Goal: Task Accomplishment & Management: Manage account settings

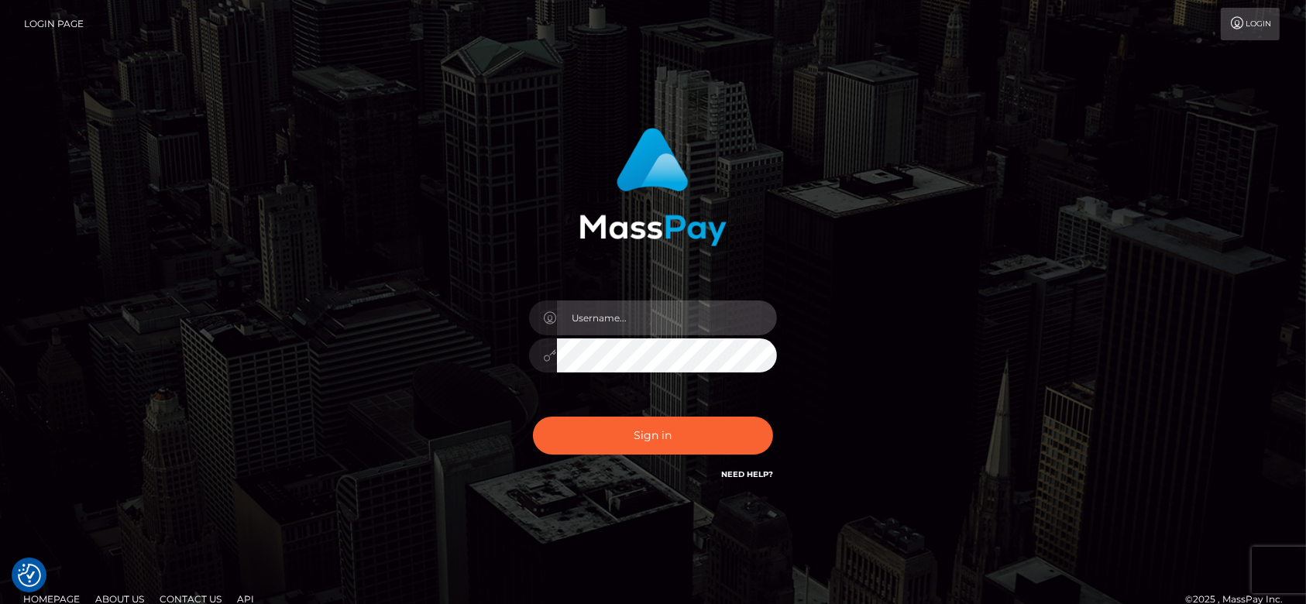
type input "fr.es"
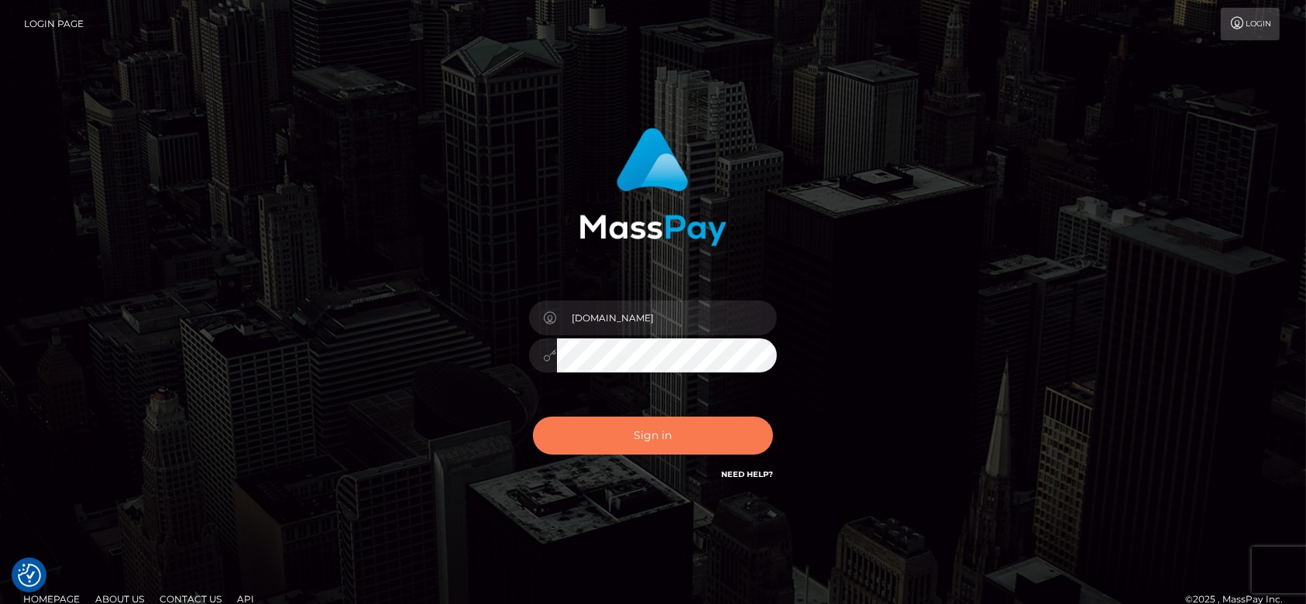
click at [620, 454] on div "Sign in Need Help?" at bounding box center [652, 441] width 271 height 69
click at [617, 443] on button "Sign in" at bounding box center [653, 436] width 240 height 38
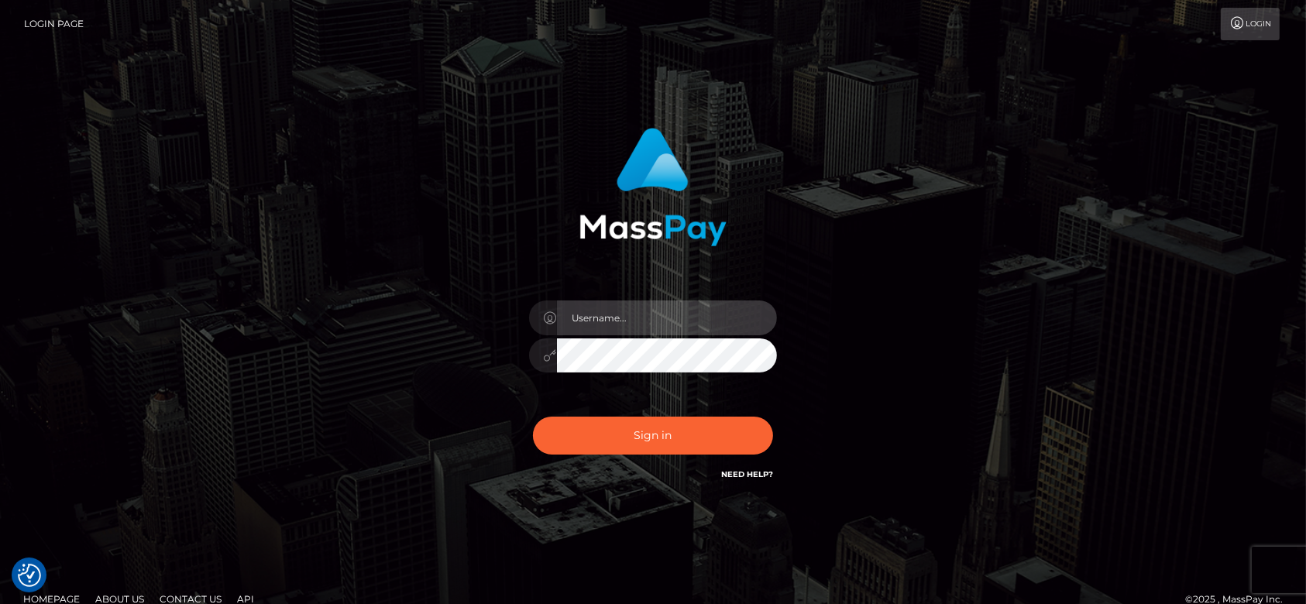
type input "fr.es"
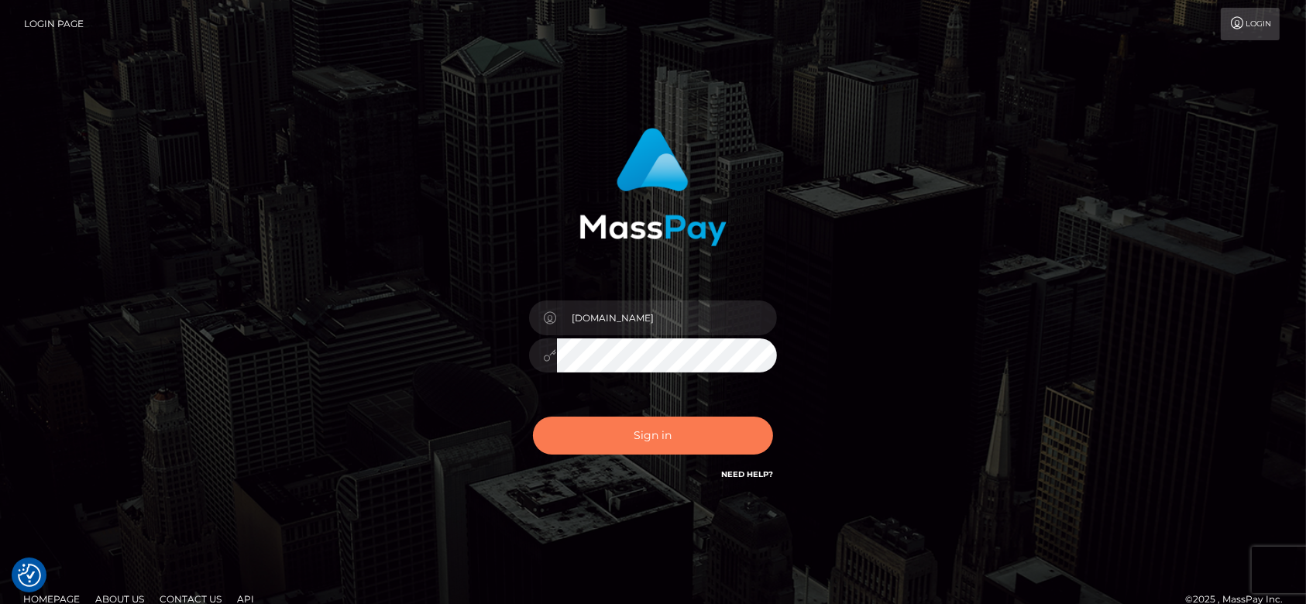
click at [617, 443] on button "Sign in" at bounding box center [653, 436] width 240 height 38
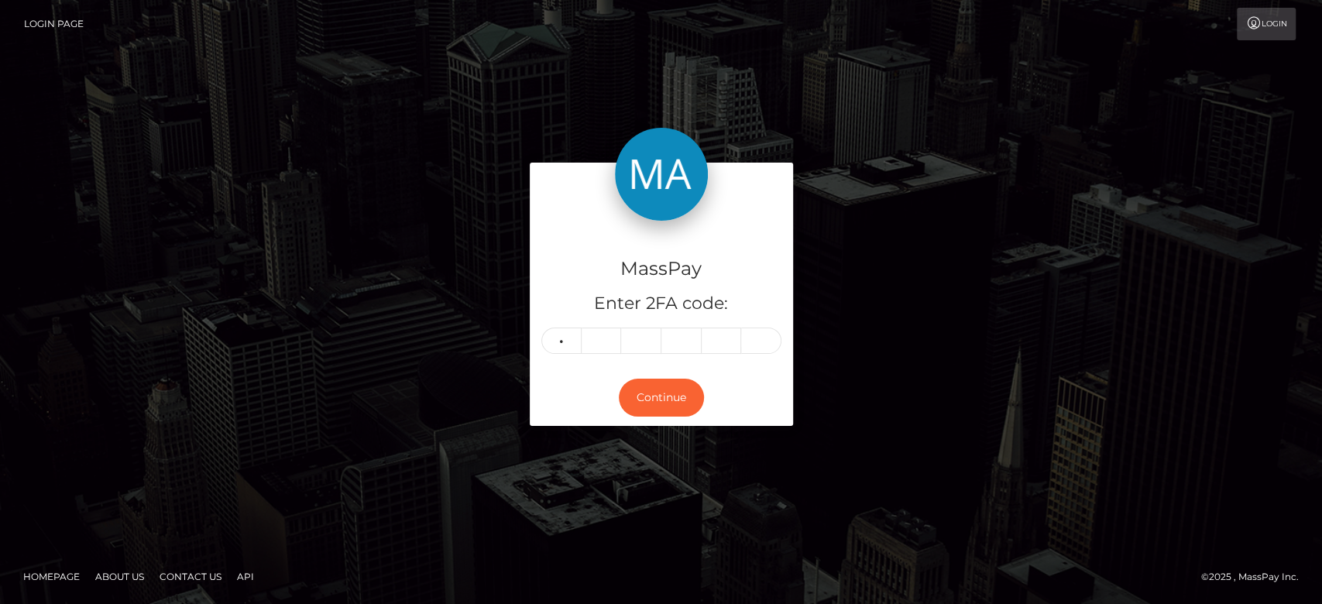
type input "0"
type input "9"
type input "4"
type input "9"
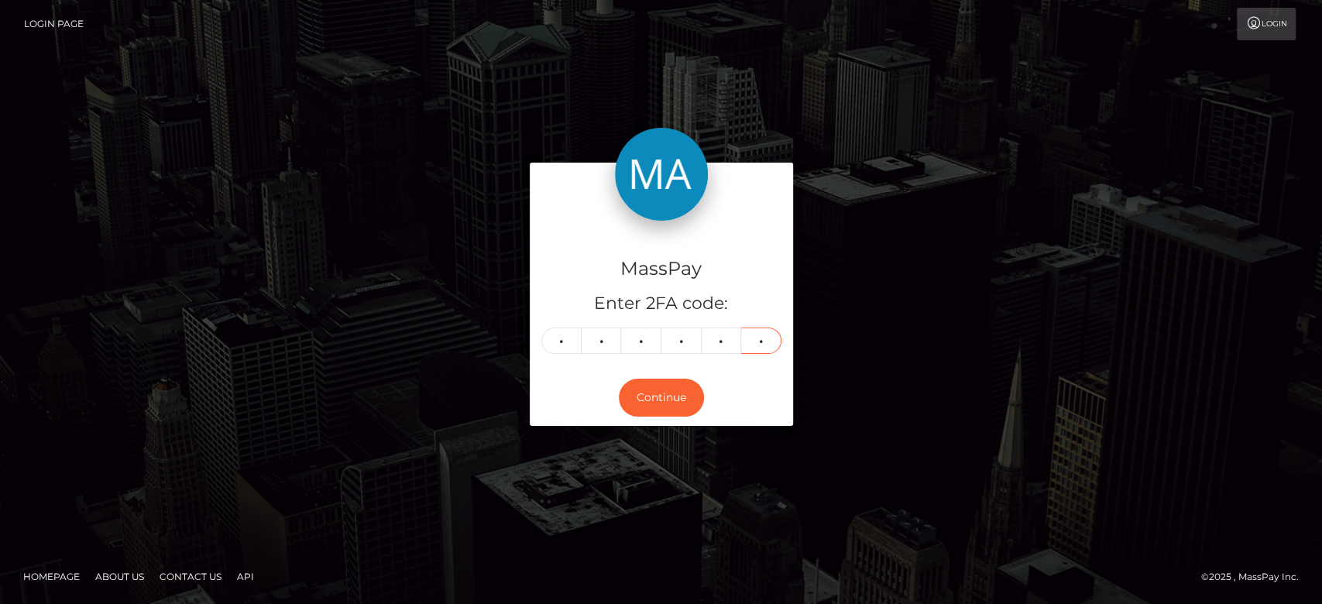
type input "2"
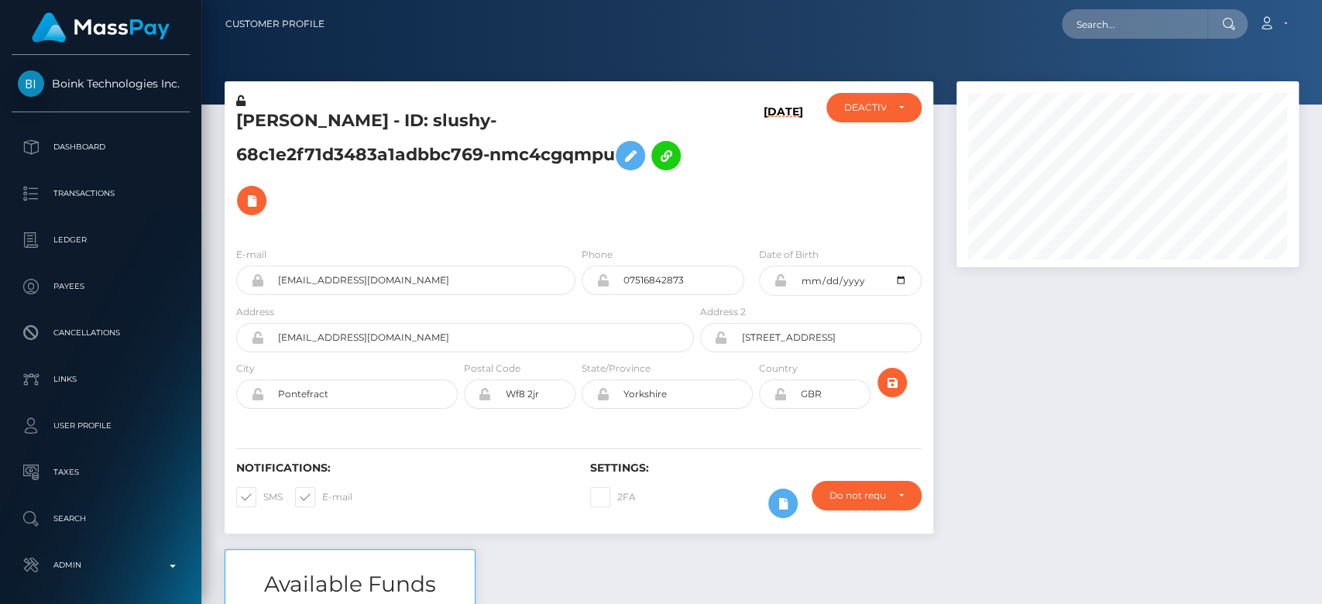
scroll to position [186, 342]
drag, startPoint x: 533, startPoint y: 121, endPoint x: 471, endPoint y: 118, distance: 62.0
click at [471, 118] on h5 "LAURA LAPINSKAITE - ID: slushy-68c1e2f71d3483a1adbbc769-nmc4cgqmpu" at bounding box center [460, 166] width 449 height 114
click at [509, 122] on h5 "LAURA LAPINSKAITE - ID: slushy-68c1e2f71d3483a1adbbc769-nmc4cgqmpu" at bounding box center [460, 166] width 449 height 114
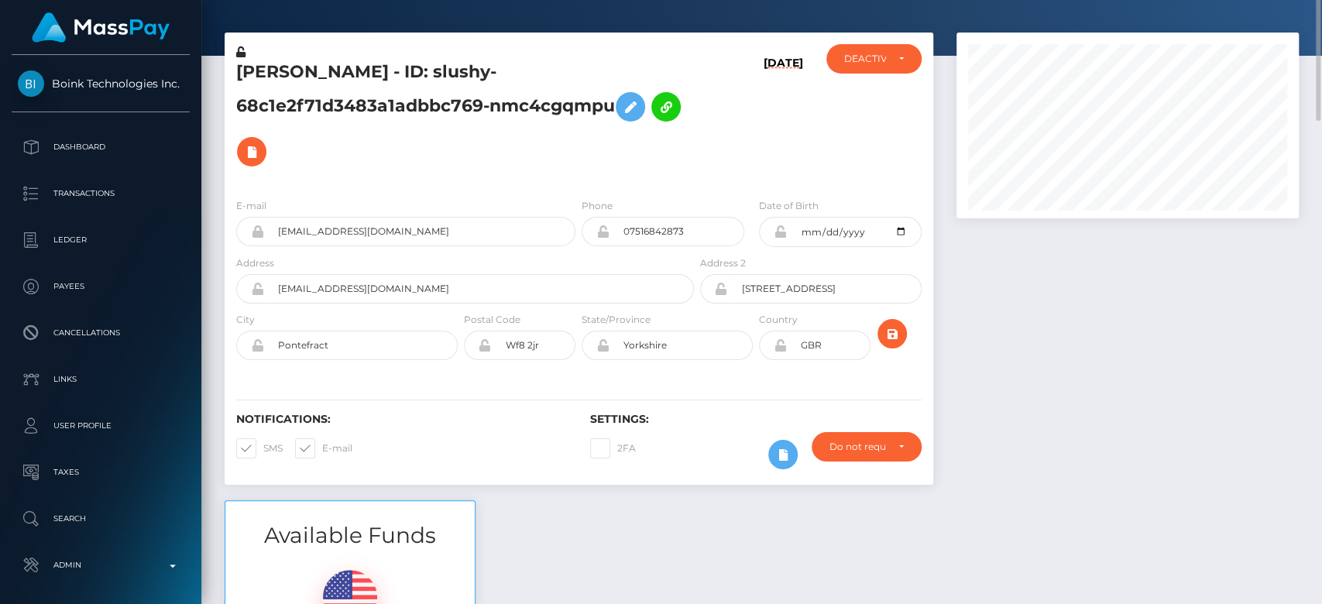
scroll to position [0, 0]
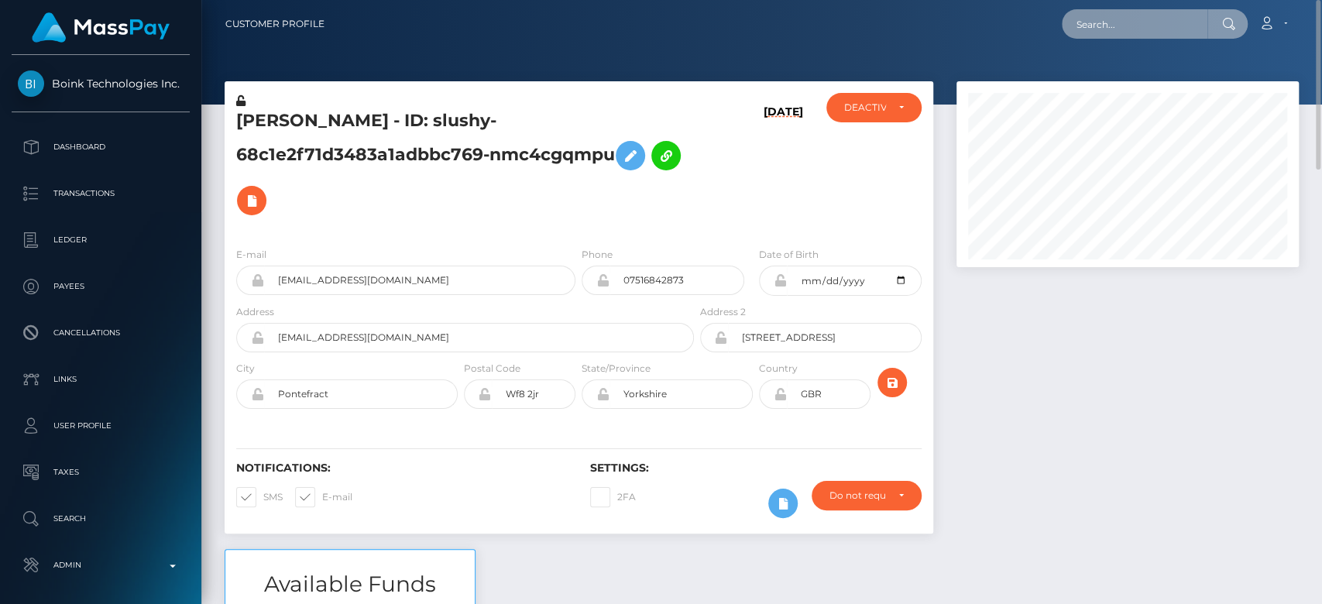
click at [1116, 29] on input "text" at bounding box center [1135, 23] width 146 height 29
paste input "magnxmb@gmail.com"
type input "magnxmb@gmail.com"
click at [1185, 21] on input "magnxmb@gmail.com" at bounding box center [1135, 23] width 146 height 29
paste input "j558krqbcj@privaterelay.appleid.com"
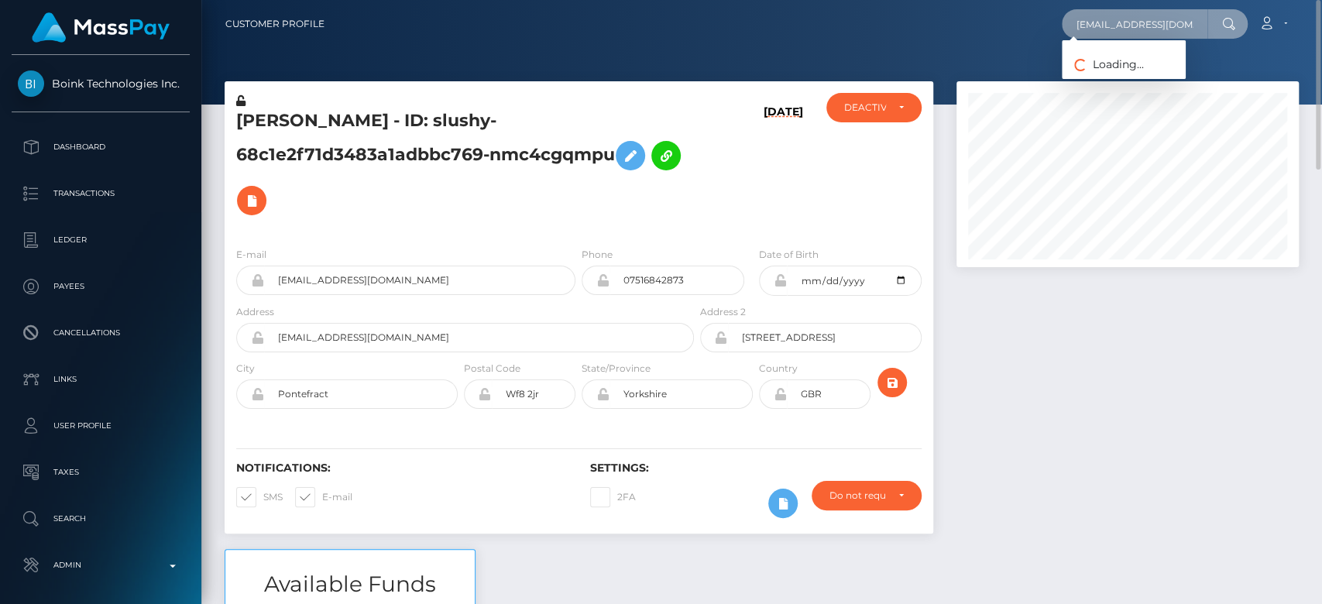
scroll to position [0, 57]
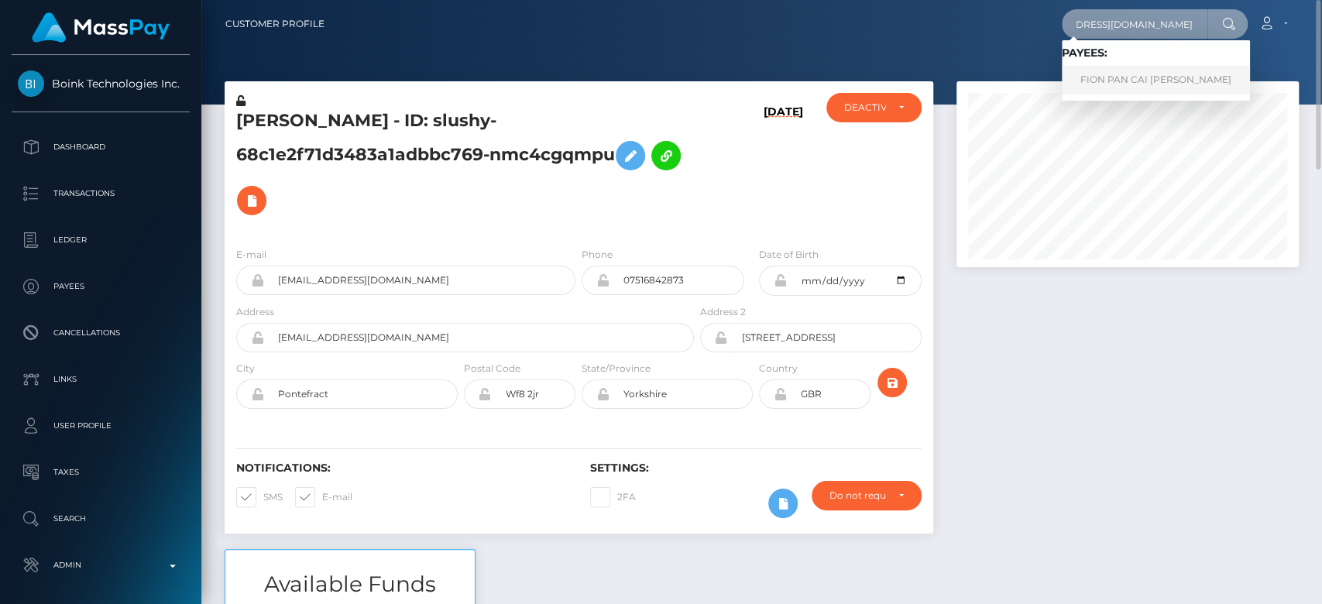
type input "j558krqbcj@privaterelay.appleid.com"
click at [1135, 79] on link "FION PAN CAI FENG Pan" at bounding box center [1156, 80] width 188 height 29
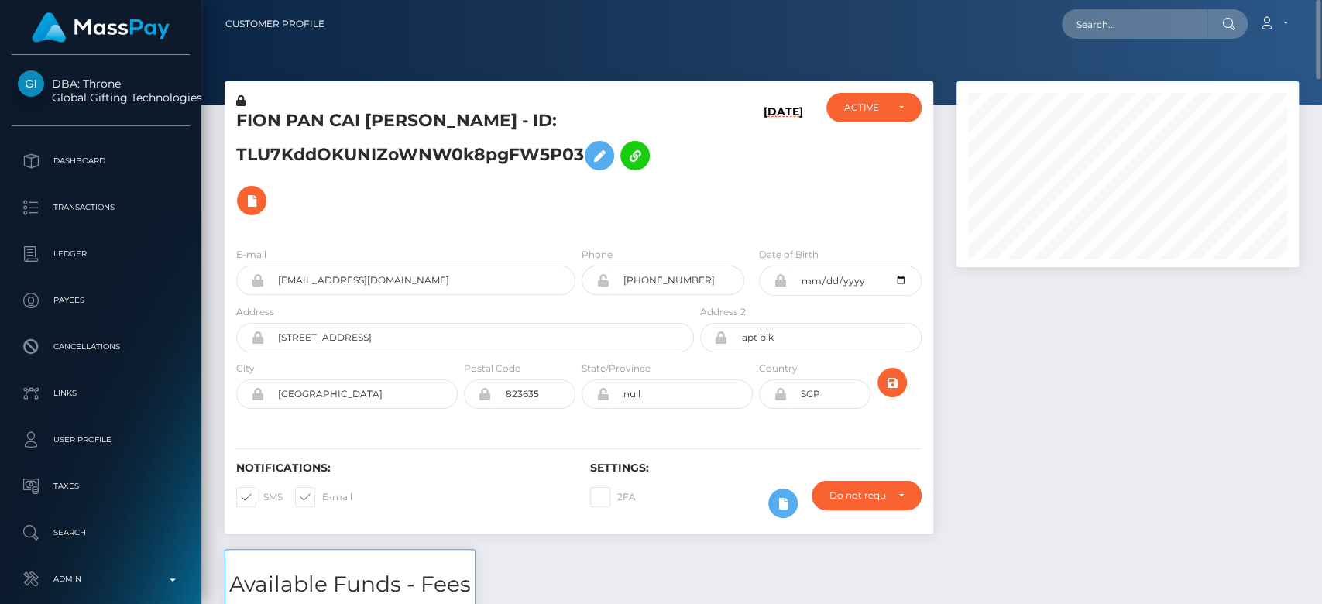
click at [322, 499] on span at bounding box center [322, 497] width 0 height 12
click at [322, 497] on input "E-mail" at bounding box center [327, 492] width 10 height 10
checkbox input "false"
click at [263, 499] on span at bounding box center [263, 497] width 0 height 12
click at [263, 497] on input "SMS" at bounding box center [268, 492] width 10 height 10
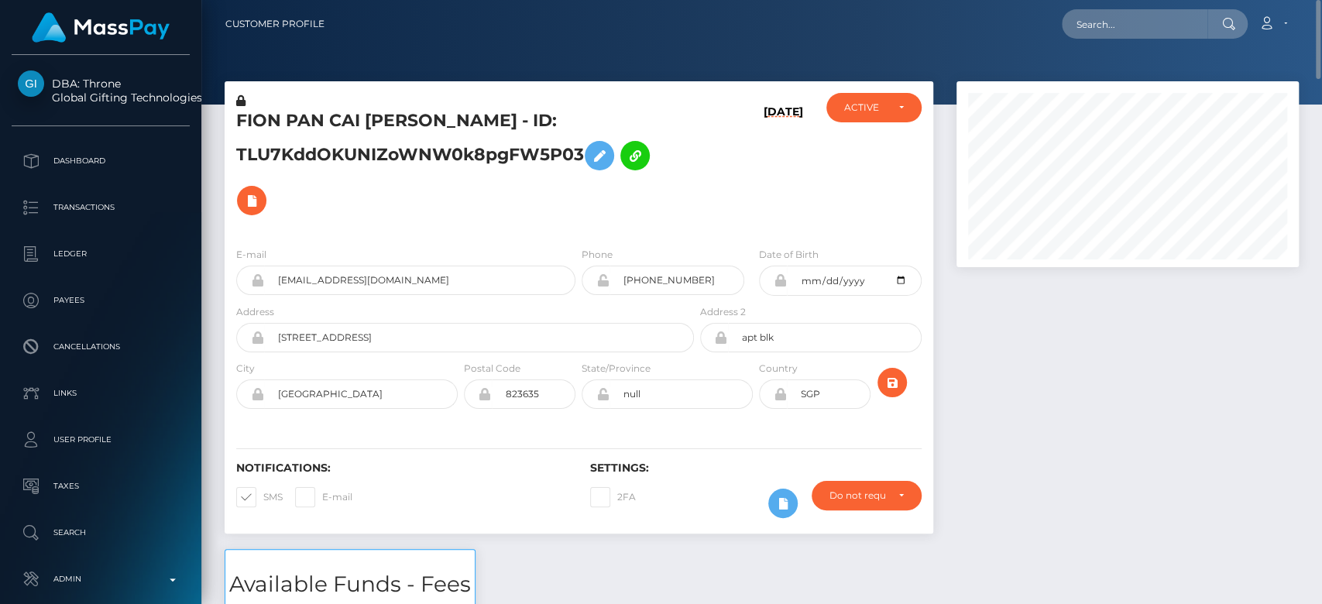
checkbox input "false"
click at [857, 112] on div "ACTIVE" at bounding box center [864, 107] width 41 height 12
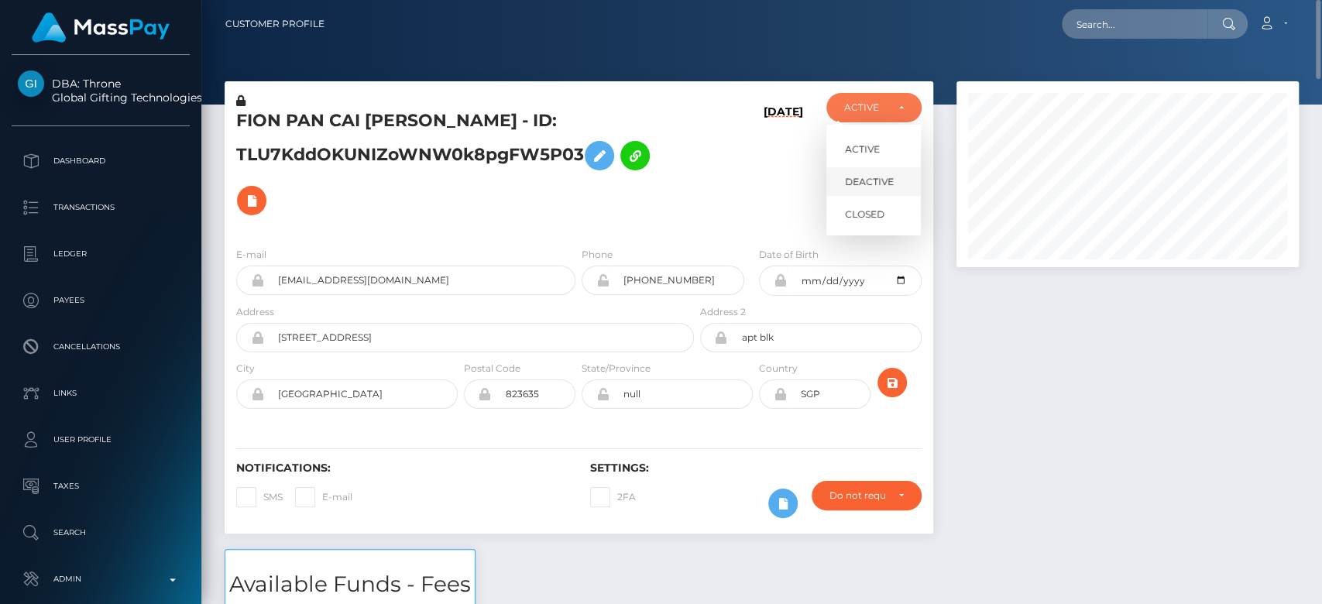
click at [868, 177] on span "DEACTIVE" at bounding box center [869, 182] width 49 height 14
select select "DEACTIVE"
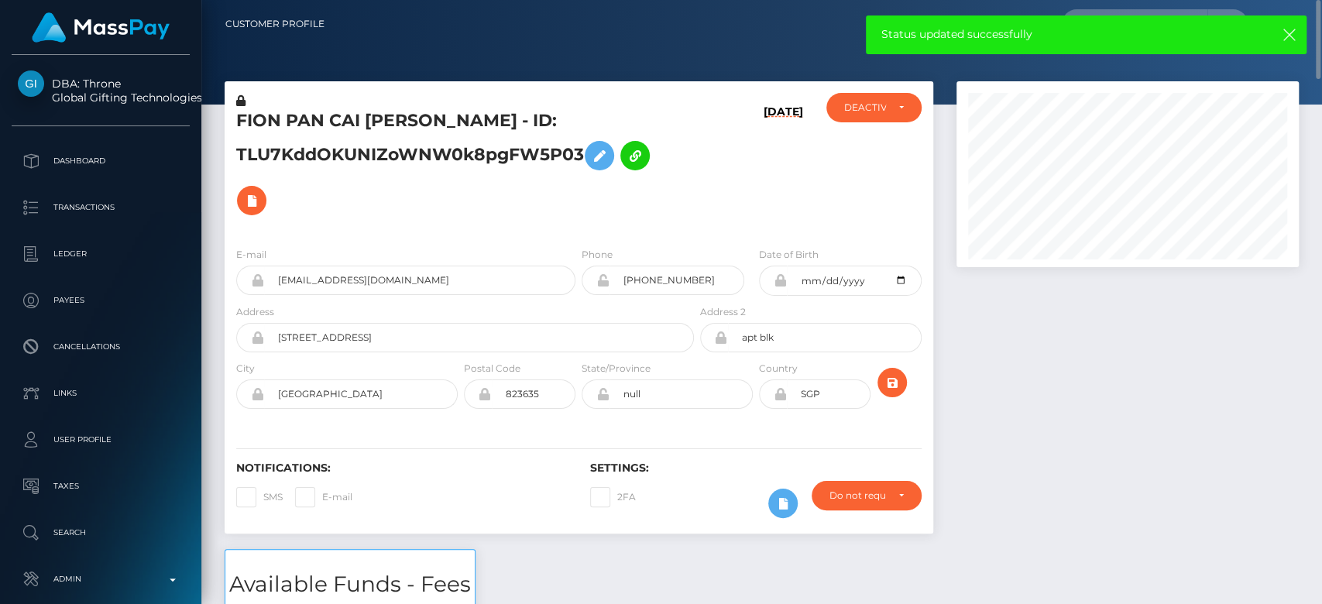
click at [242, 99] on icon at bounding box center [240, 100] width 9 height 11
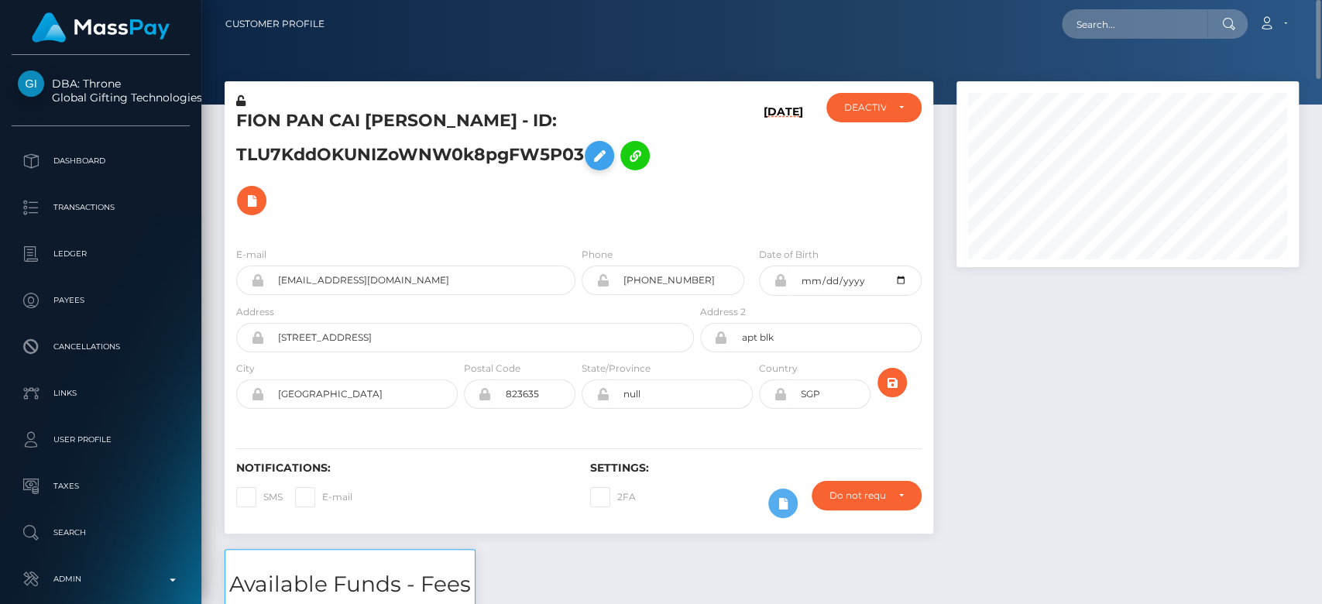
click at [608, 154] on icon at bounding box center [599, 155] width 19 height 19
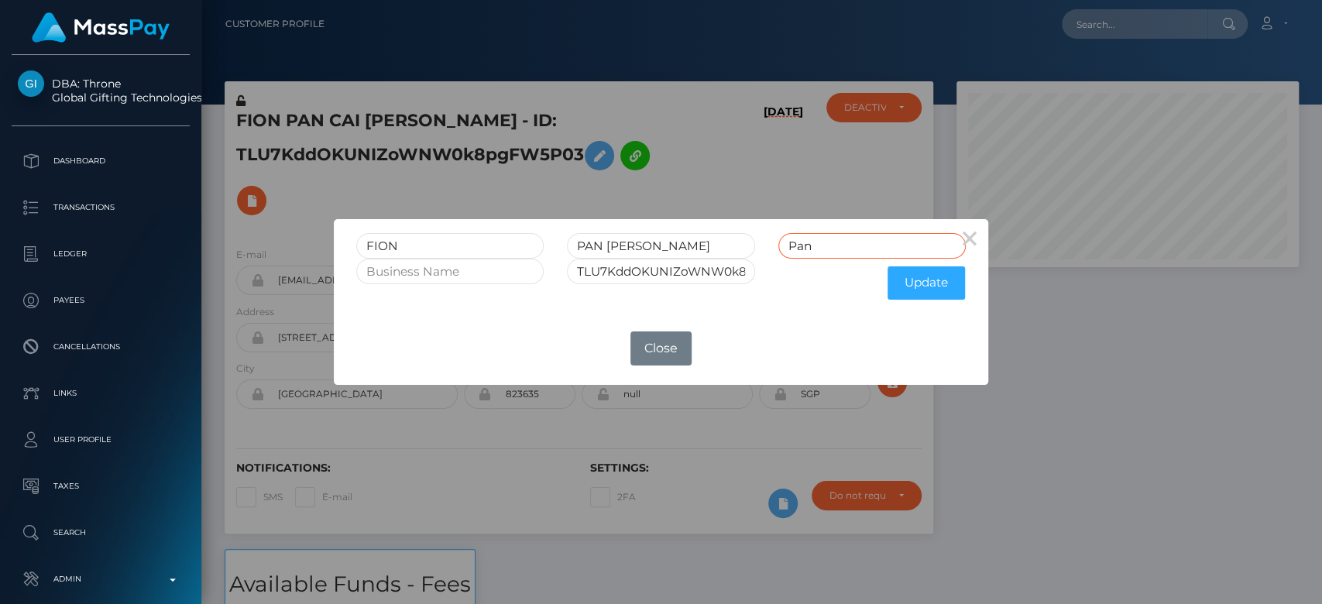
click at [848, 253] on input "Pan" at bounding box center [871, 246] width 187 height 26
type input "Pan RET"
click at [727, 278] on input "TLU7KddOKUNIZoWNW0k8pgFW5P03" at bounding box center [660, 272] width 187 height 26
type input "TLU7KddOKUNIZoWNW0k8pgFW5P03 RET"
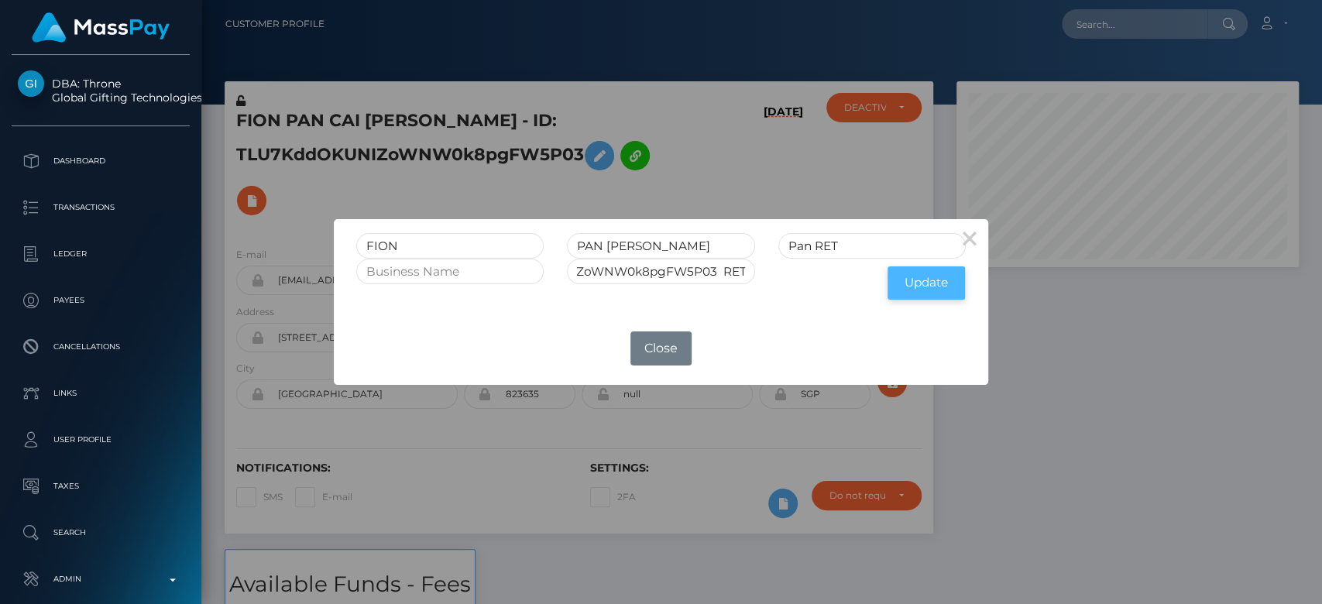
scroll to position [0, 0]
click at [926, 282] on button "Update" at bounding box center [926, 282] width 77 height 33
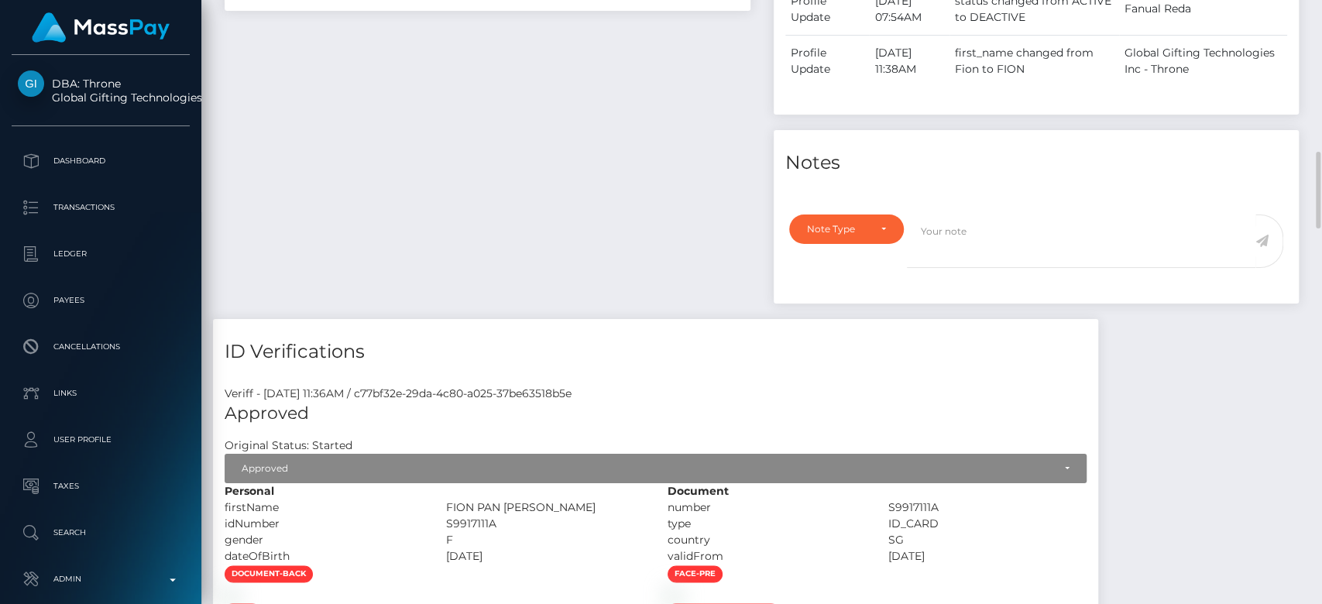
scroll to position [998, 0]
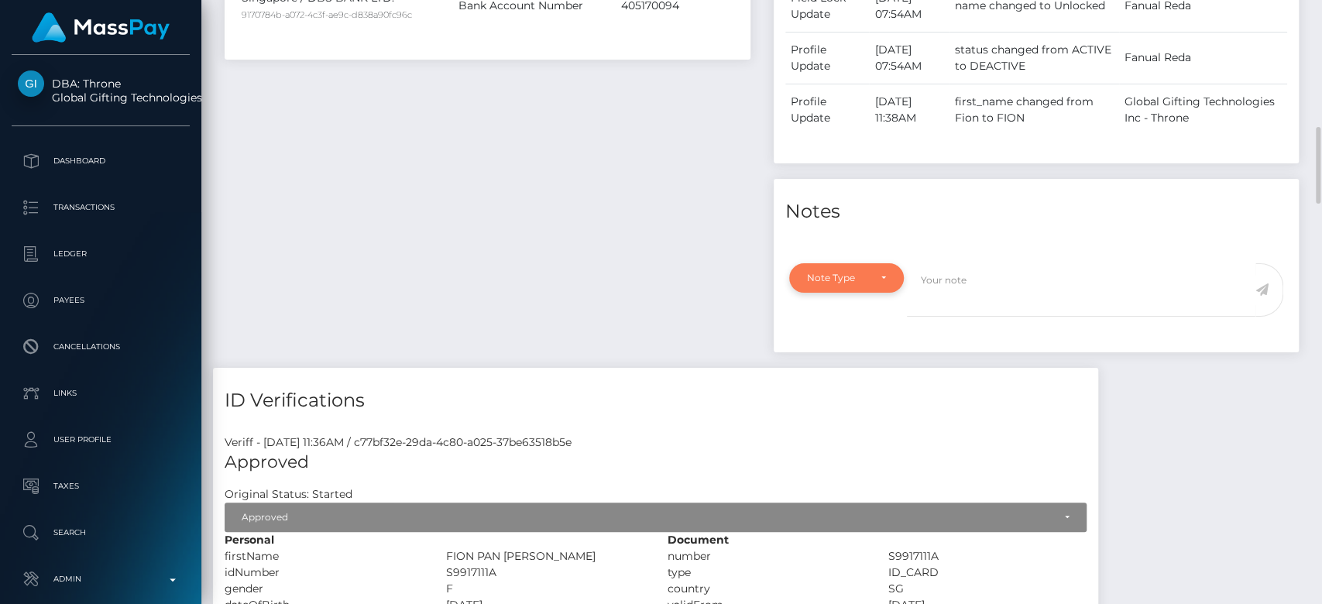
click at [861, 293] on div "Note Type" at bounding box center [846, 277] width 115 height 29
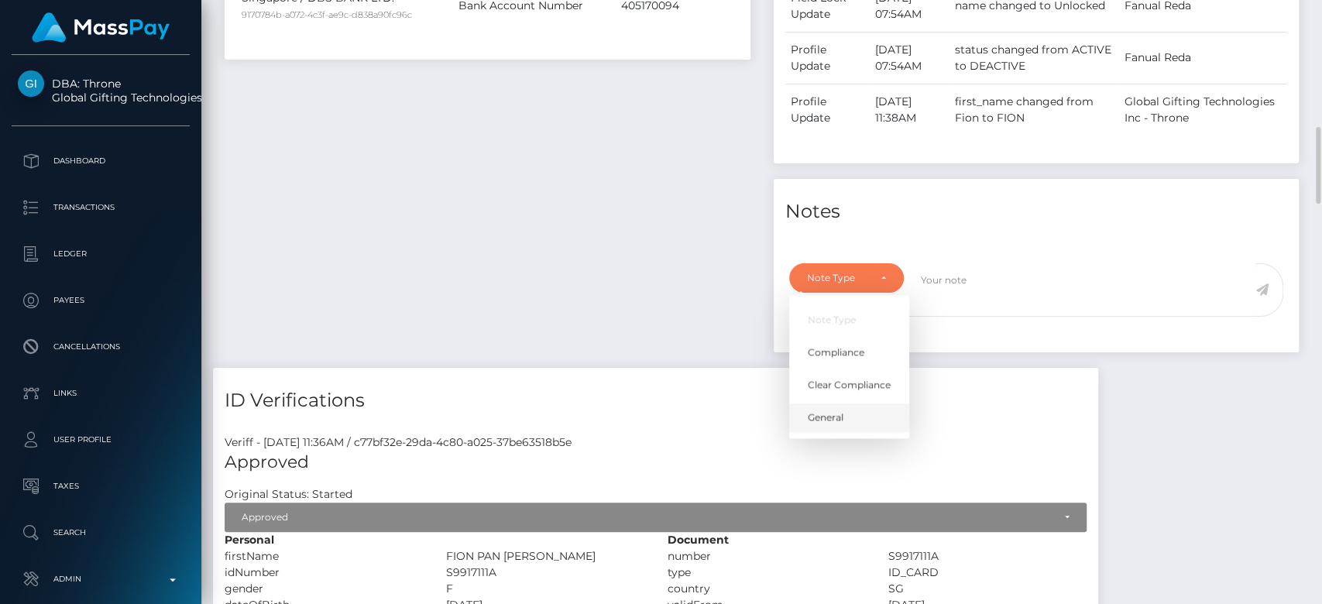
click at [840, 424] on span "General" at bounding box center [826, 418] width 36 height 14
select select "GENERAL"
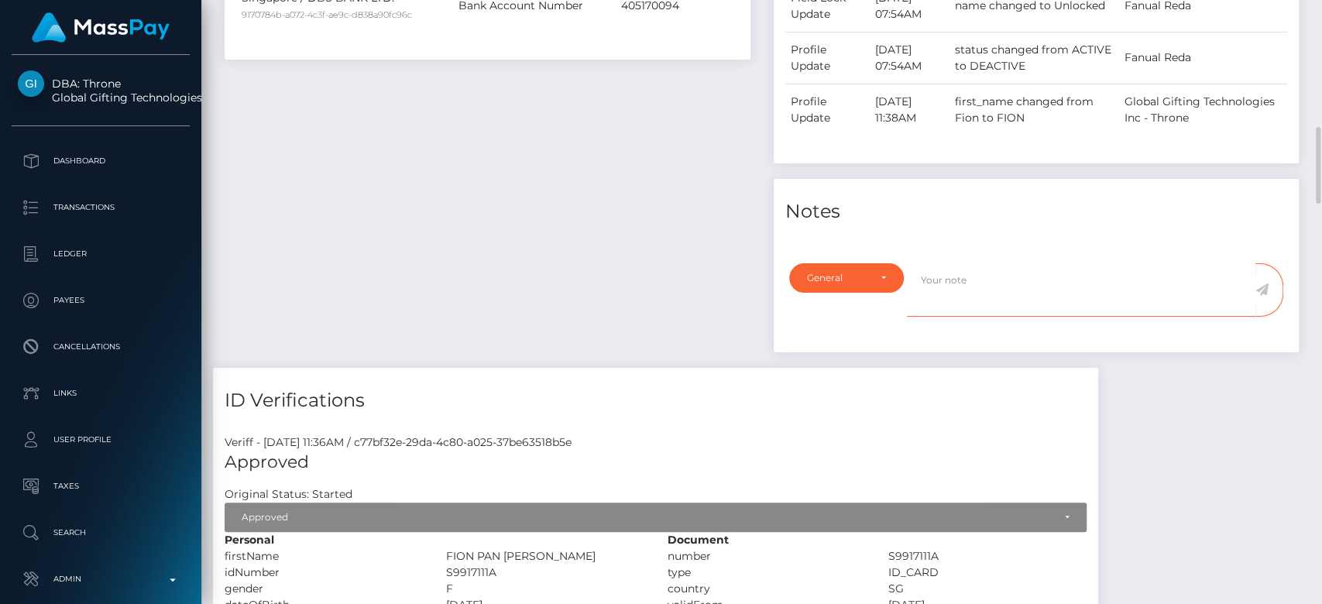
click at [925, 293] on textarea at bounding box center [1081, 289] width 349 height 53
type textarea "RETIRED at payee's request, as per ticket #134601"
click at [1263, 296] on icon at bounding box center [1262, 289] width 13 height 12
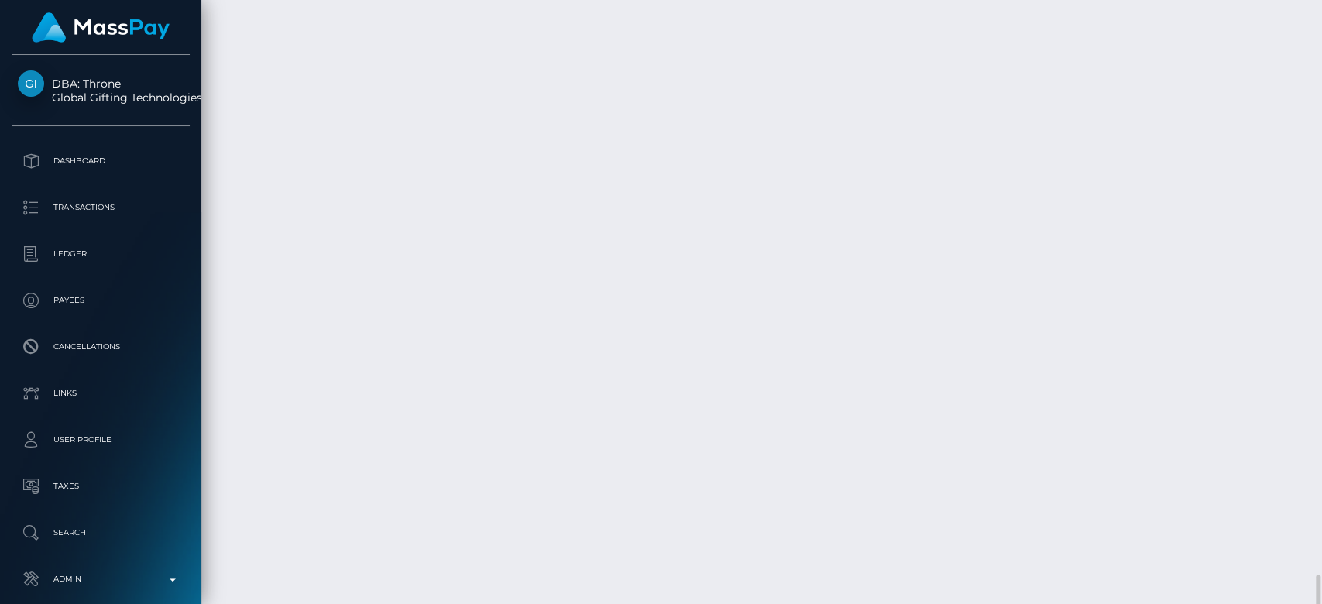
scroll to position [4209, 0]
